Goal: Check status: Check status

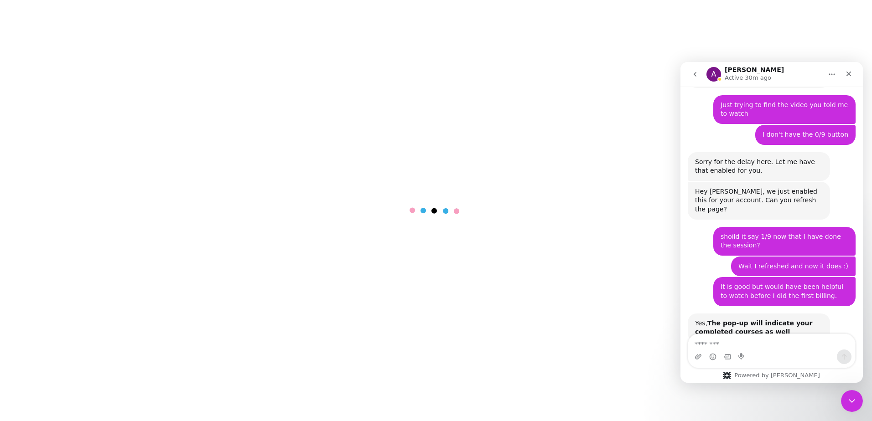
scroll to position [1128, 0]
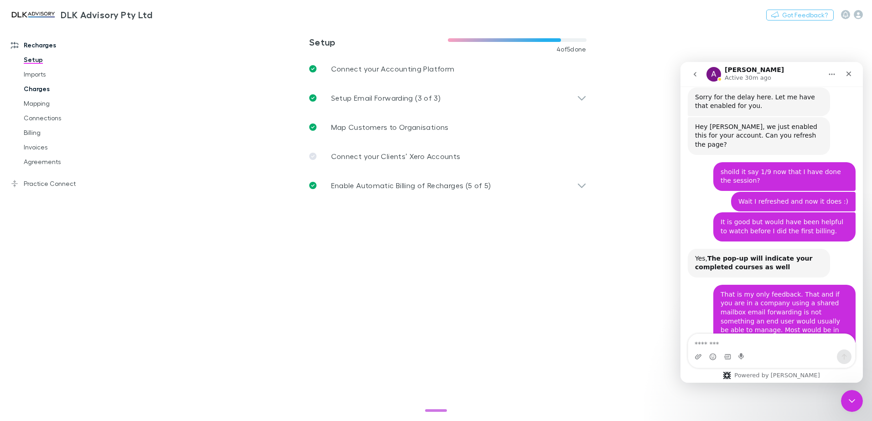
click at [36, 86] on link "Charges" at bounding box center [69, 89] width 109 height 15
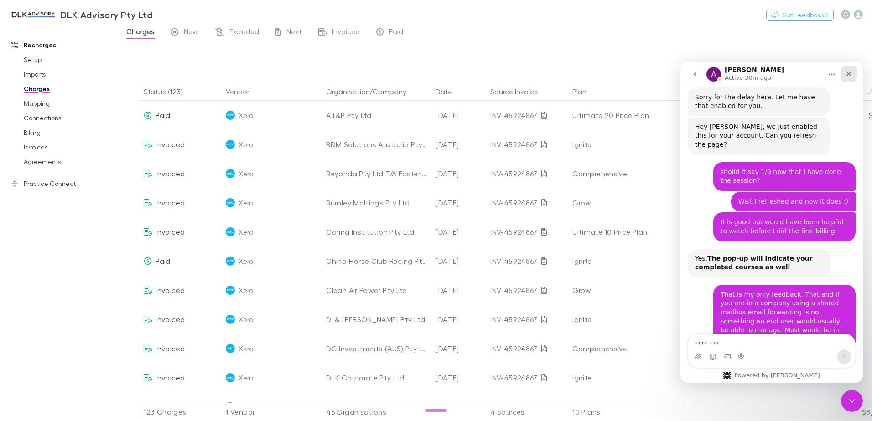
click at [850, 75] on icon "Close" at bounding box center [848, 74] width 5 height 5
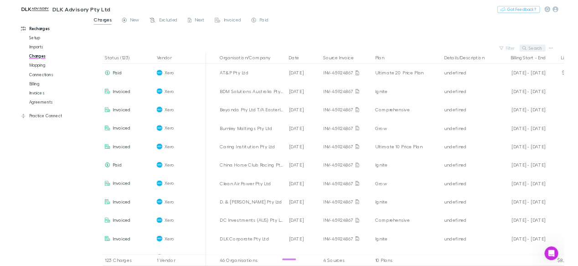
scroll to position [1128, 0]
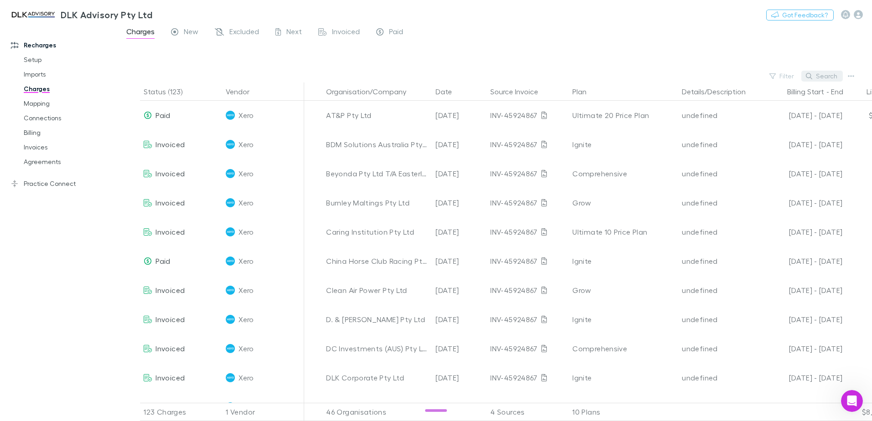
click at [816, 77] on button "Search" at bounding box center [821, 76] width 41 height 11
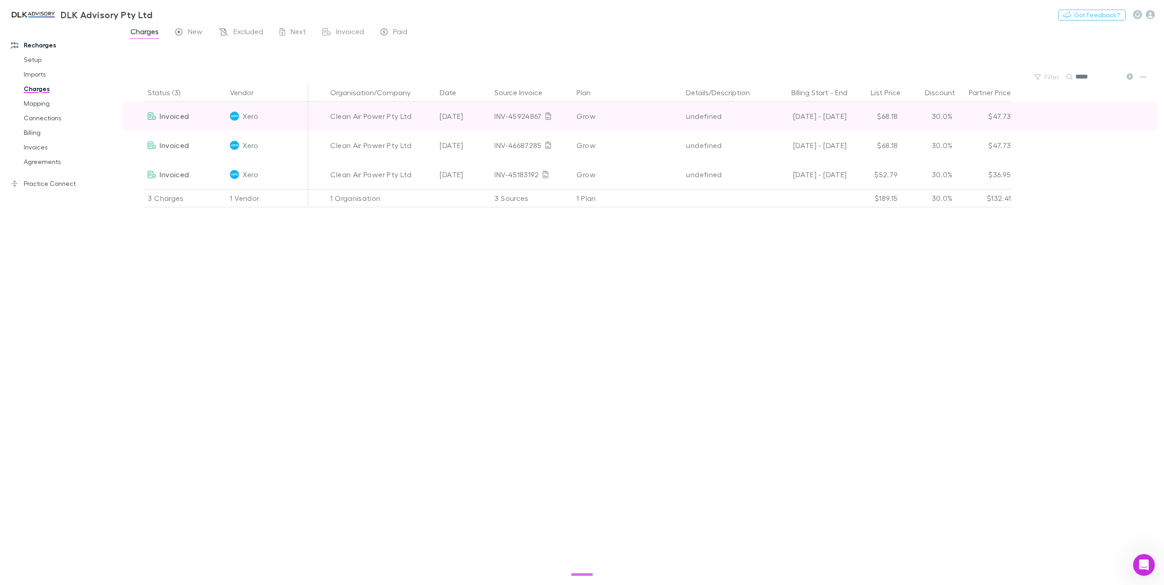
scroll to position [1128, 0]
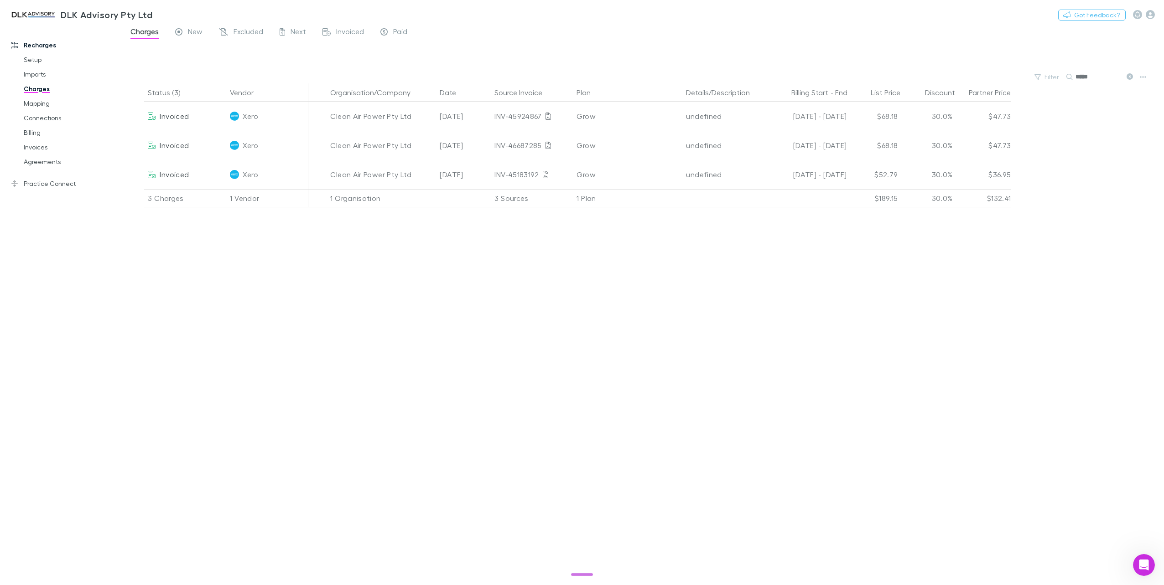
type input "*****"
